Goal: Task Accomplishment & Management: Complete application form

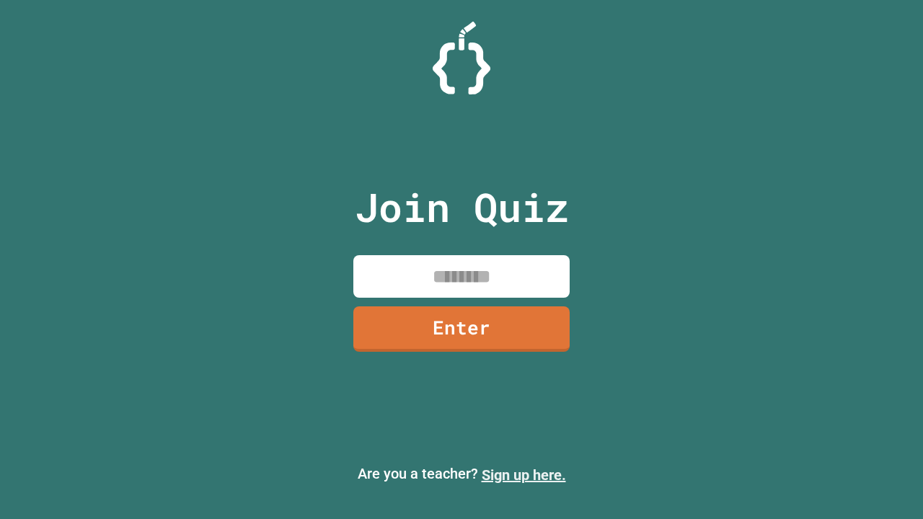
click at [524, 475] on link "Sign up here." at bounding box center [524, 475] width 84 height 17
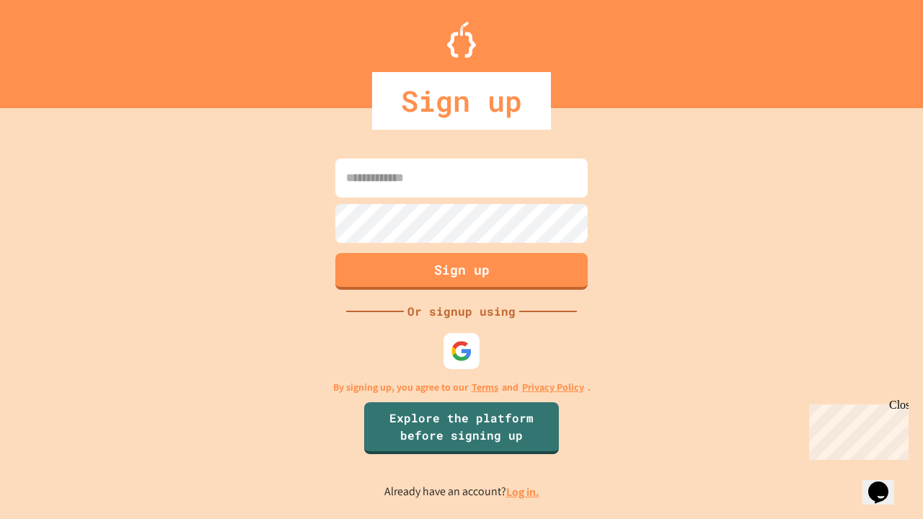
click at [524, 492] on link "Log in." at bounding box center [522, 492] width 33 height 15
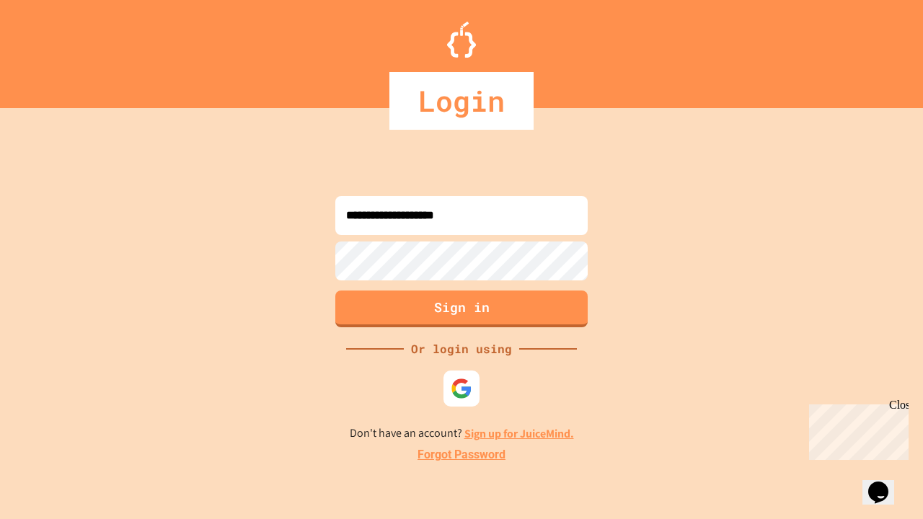
type input "**********"
